Goal: Find specific page/section: Find specific page/section

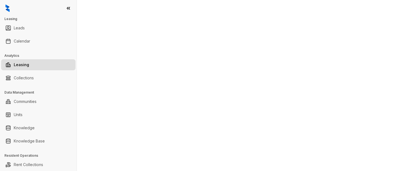
select select "******"
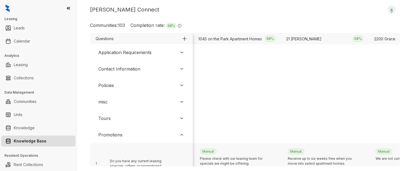
scroll to position [113, 3761]
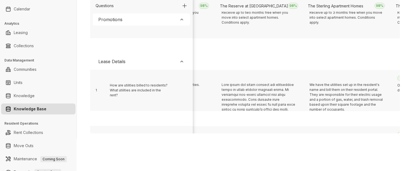
scroll to position [113, 2570]
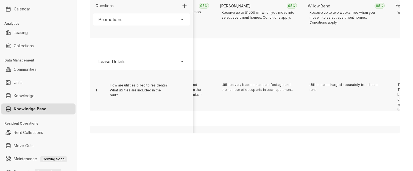
scroll to position [113, 811]
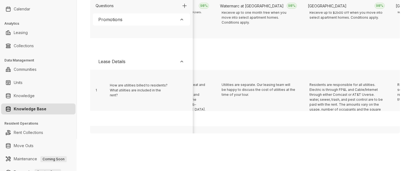
scroll to position [113, 5210]
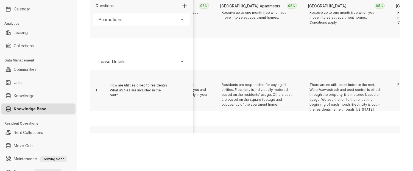
scroll to position [113, 3186]
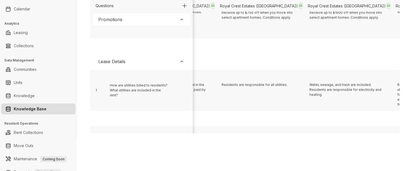
scroll to position [113, 5298]
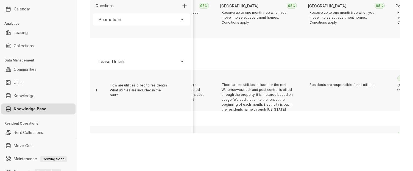
scroll to position [113, 899]
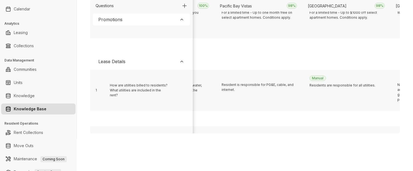
scroll to position [113, 3538]
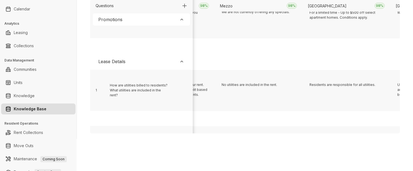
scroll to position [113, 195]
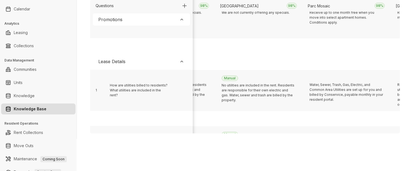
scroll to position [113, 3274]
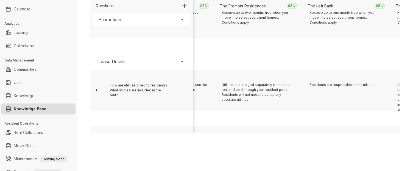
scroll to position [113, 6529]
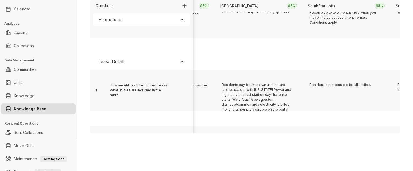
scroll to position [113, 547]
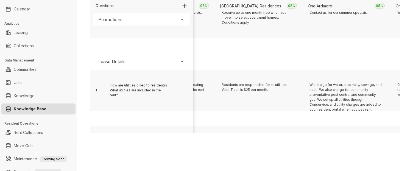
scroll to position [113, 1691]
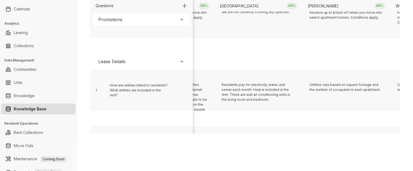
scroll to position [113, 6793]
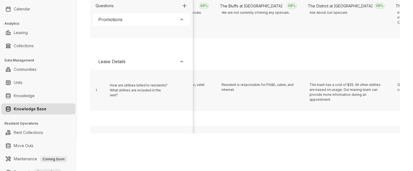
scroll to position [113, 459]
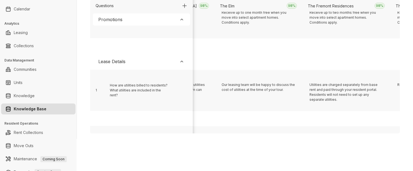
scroll to position [113, 5825]
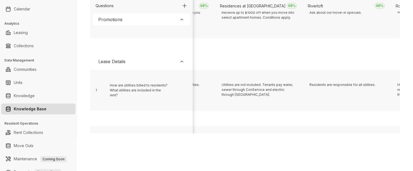
scroll to position [113, 3714]
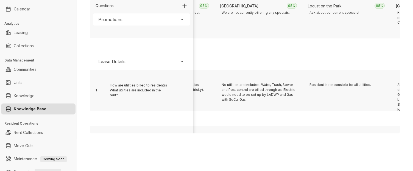
scroll to position [113, 1779]
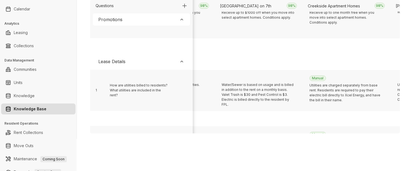
scroll to position [113, 1075]
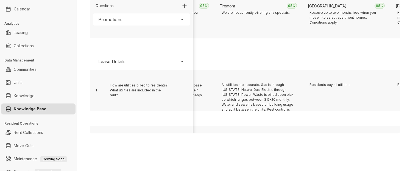
scroll to position [113, 6881]
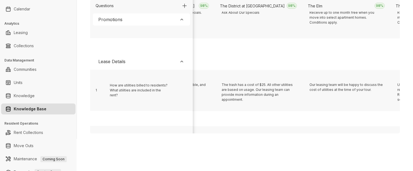
scroll to position [113, 4330]
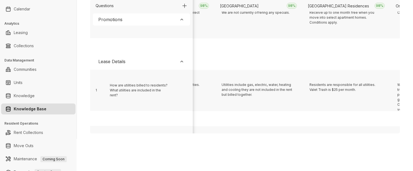
scroll to position [113, 1163]
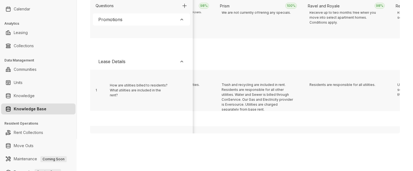
scroll to position [113, 2395]
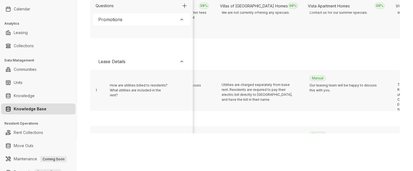
scroll to position [113, 1515]
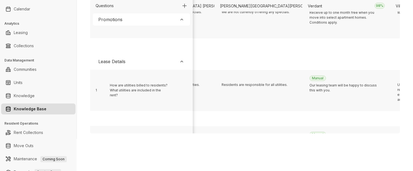
scroll to position [113, 5386]
